Goal: Transaction & Acquisition: Purchase product/service

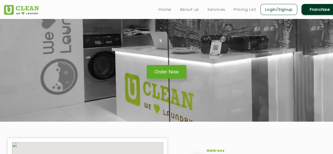
click at [163, 74] on link "Order Now" at bounding box center [167, 72] width 40 height 14
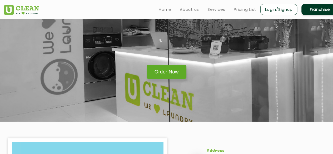
click at [162, 72] on link "Order Now" at bounding box center [167, 72] width 40 height 14
click at [164, 68] on link "Order Now" at bounding box center [167, 72] width 40 height 14
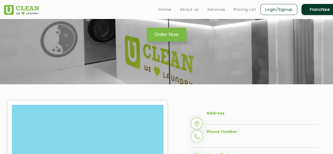
scroll to position [23, 0]
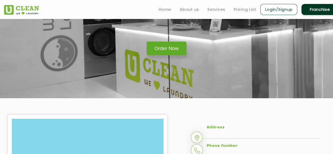
click at [176, 48] on link "Order Now" at bounding box center [167, 49] width 40 height 14
click at [24, 6] on img at bounding box center [21, 10] width 35 height 10
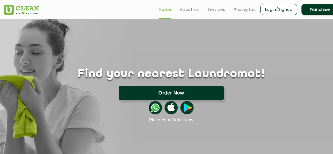
click at [157, 92] on button "Order Now" at bounding box center [171, 93] width 105 height 14
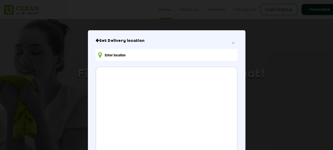
click at [187, 58] on input "text" at bounding box center [167, 55] width 142 height 12
